Goal: Task Accomplishment & Management: Manage account settings

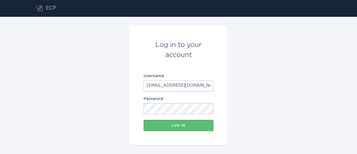
click at [162, 84] on input "[EMAIL_ADDRESS][DOMAIN_NAME]" at bounding box center [179, 85] width 70 height 11
type input "p"
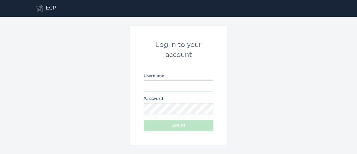
paste input "[EMAIL_ADDRESS][DOMAIN_NAME]"
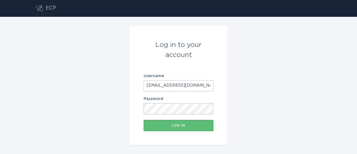
scroll to position [0, 15]
click at [193, 88] on input "[EMAIL_ADDRESS][DOMAIN_NAME]" at bounding box center [179, 85] width 70 height 11
type input "[EMAIL_ADDRESS][DOMAIN_NAME]"
click at [160, 125] on div "Log in" at bounding box center [178, 124] width 64 height 3
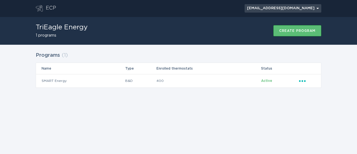
click at [297, 11] on button "[EMAIL_ADDRESS][DOMAIN_NAME] Chevron" at bounding box center [282, 8] width 77 height 8
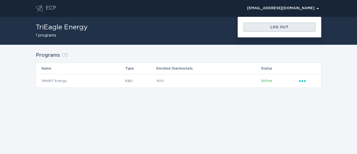
click at [283, 30] on button "Log out" at bounding box center [279, 27] width 72 height 9
